Goal: Transaction & Acquisition: Purchase product/service

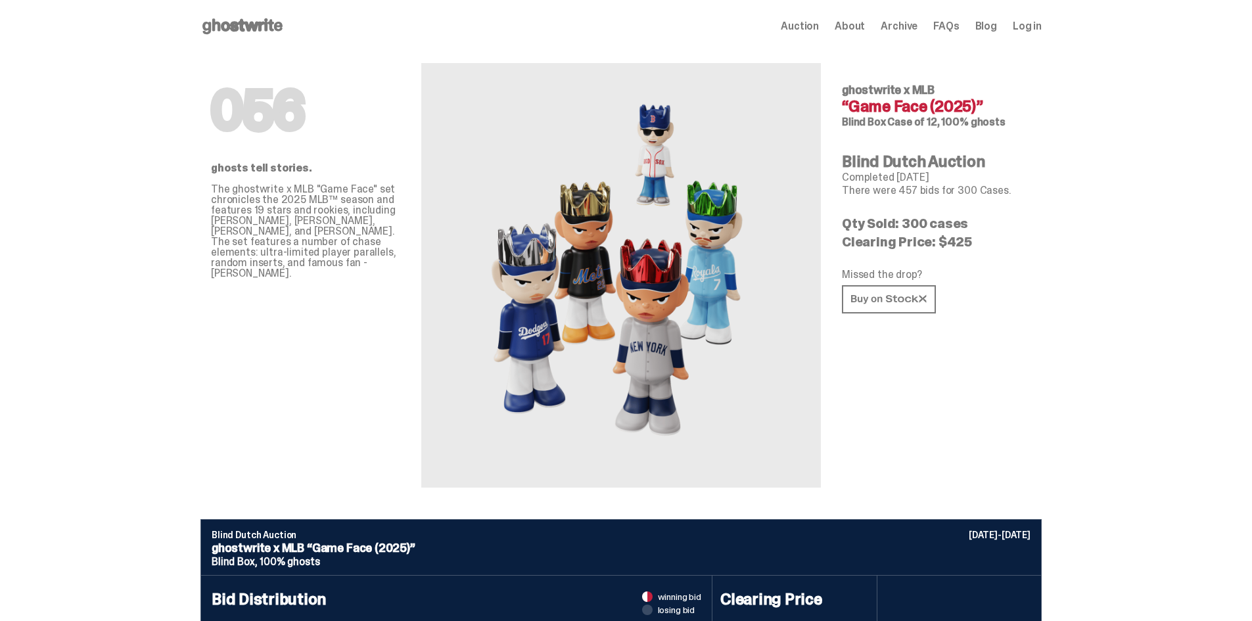
drag, startPoint x: 849, startPoint y: 223, endPoint x: 992, endPoint y: 218, distance: 143.4
click at [992, 218] on p "Qty Sold: 300 cases" at bounding box center [936, 223] width 189 height 13
click at [928, 289] on link at bounding box center [889, 299] width 94 height 28
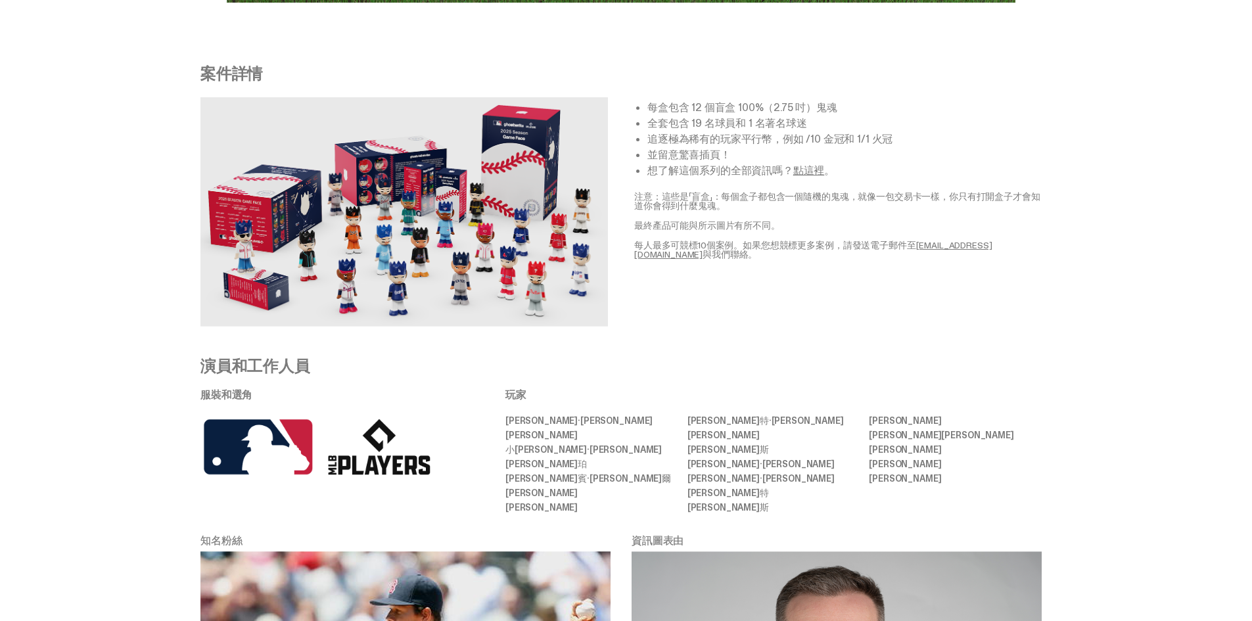
scroll to position [2432, 0]
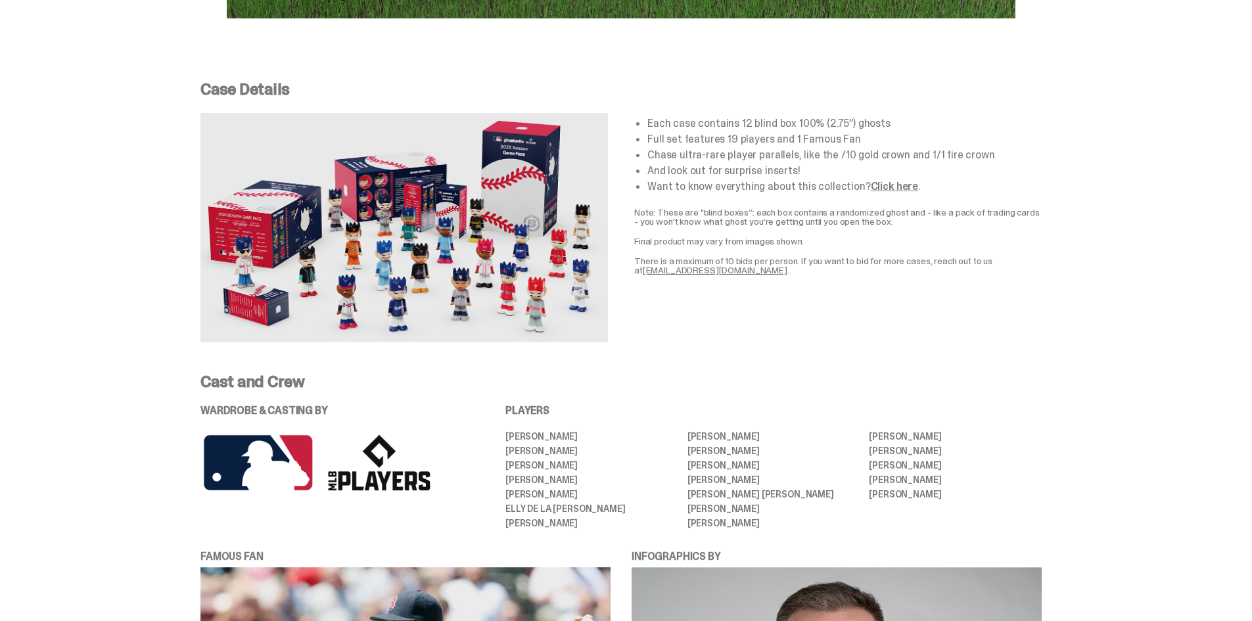
click at [891, 179] on link "Click here" at bounding box center [894, 186] width 47 height 14
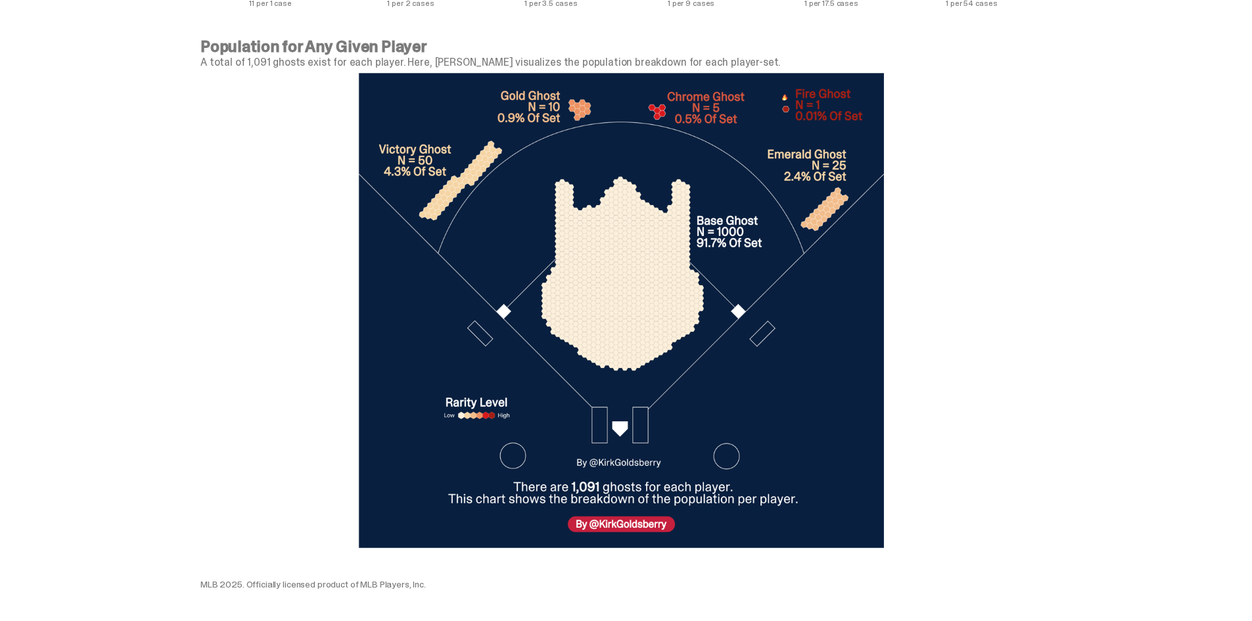
scroll to position [4411, 0]
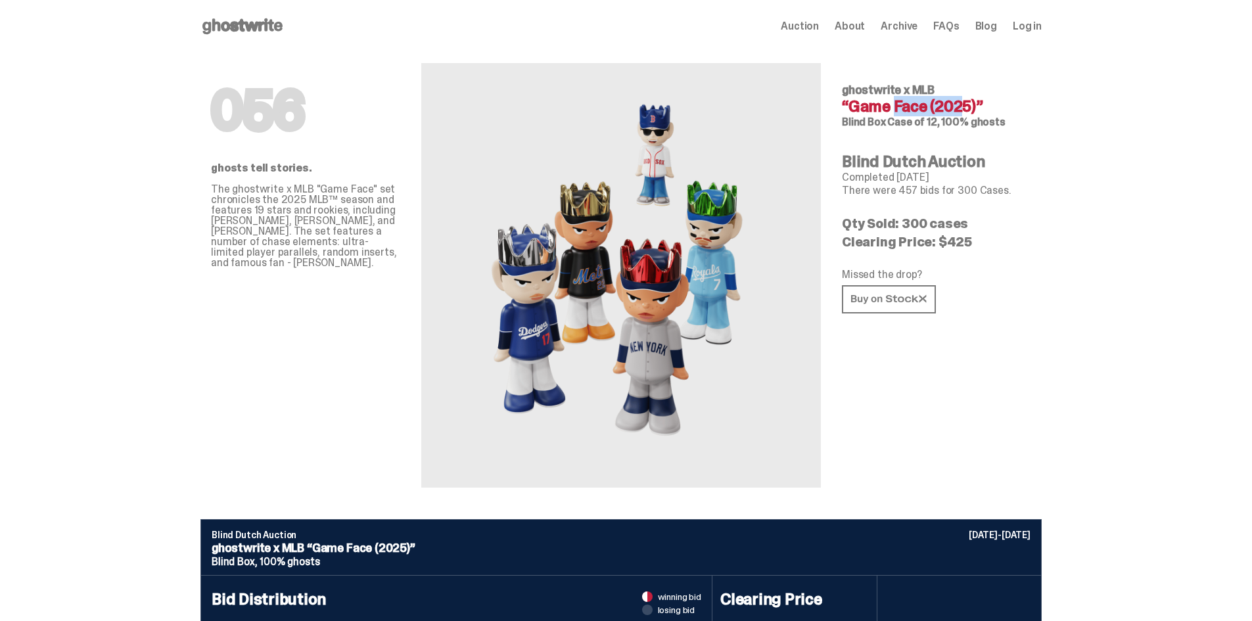
drag, startPoint x: 853, startPoint y: 108, endPoint x: 931, endPoint y: 103, distance: 77.7
click at [931, 103] on h4 "“Game Face (2025)”" at bounding box center [936, 107] width 189 height 16
drag, startPoint x: 847, startPoint y: 90, endPoint x: 933, endPoint y: 105, distance: 88.1
click at [933, 105] on div "ghostwrite x MLB “Game Face (2025)” Blind Box Case of 12, 100% ghosts" at bounding box center [936, 105] width 189 height 43
copy div "ghostwrite x MLB “Game Face"
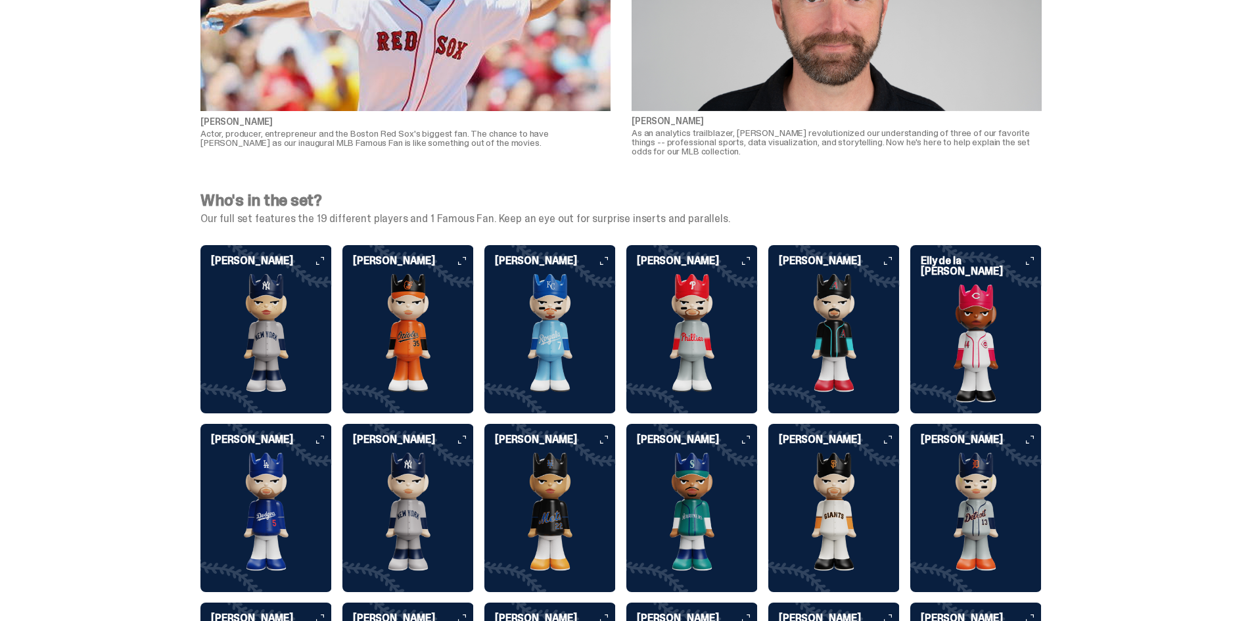
scroll to position [3089, 0]
